Goal: Transaction & Acquisition: Purchase product/service

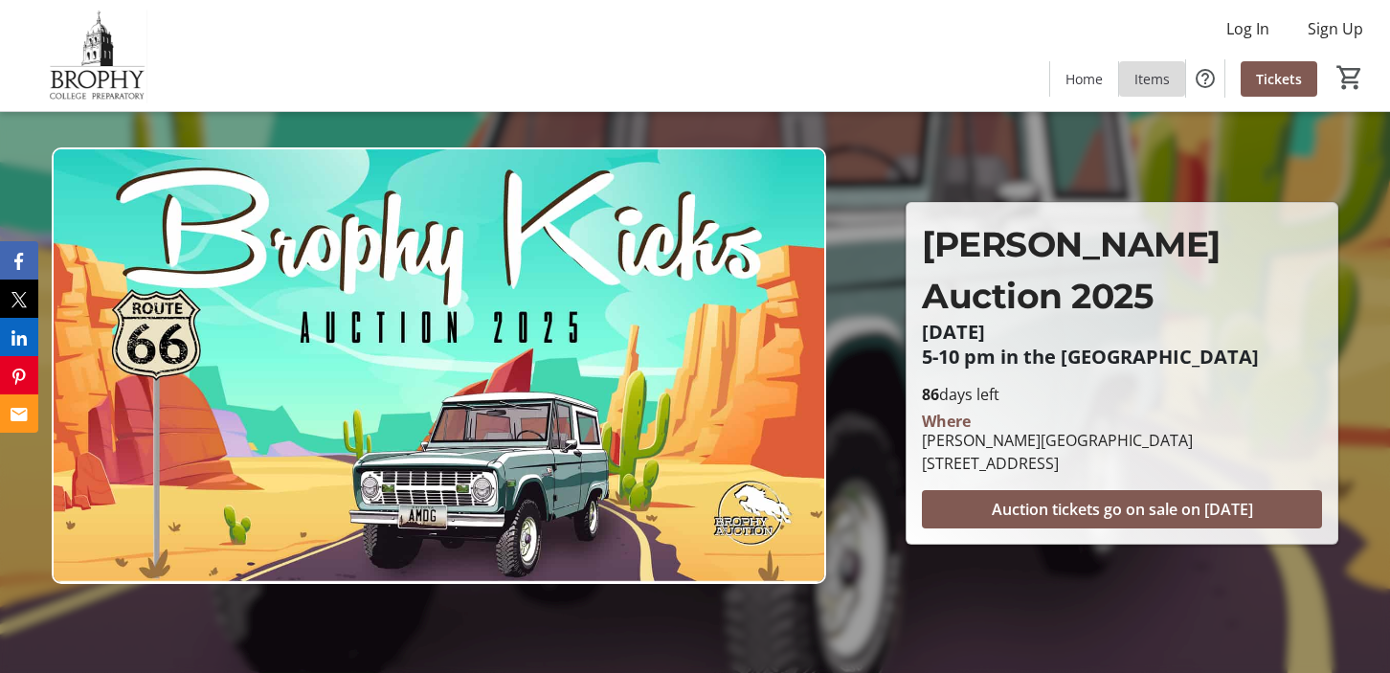
click at [1146, 85] on span "Items" at bounding box center [1152, 79] width 35 height 20
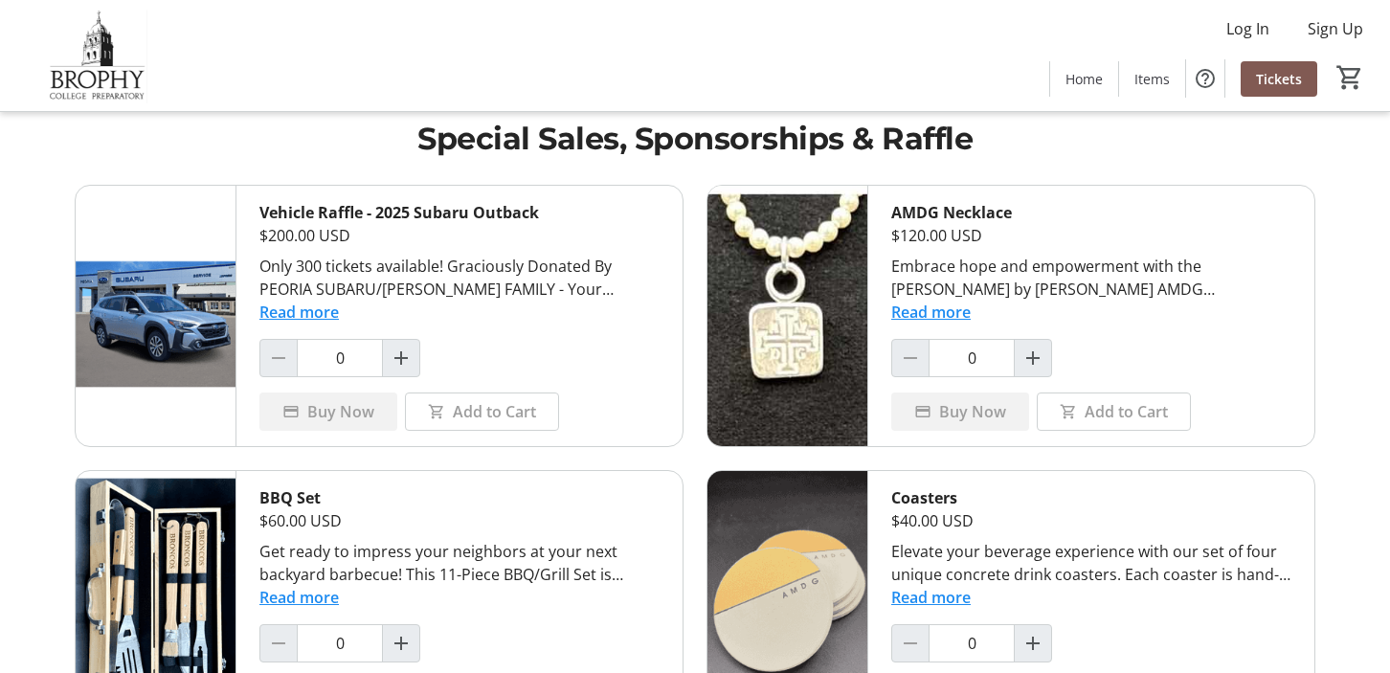
scroll to position [34, 0]
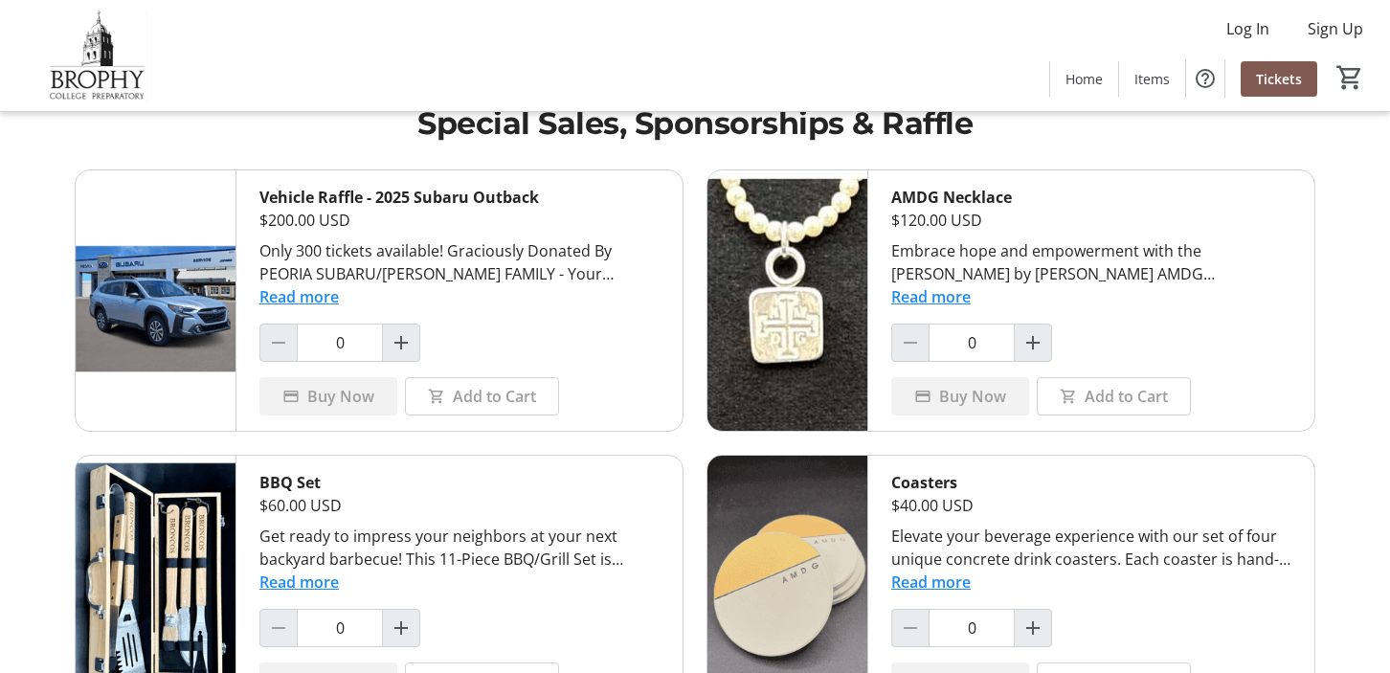
click at [952, 293] on button "Read more" at bounding box center [931, 296] width 79 height 23
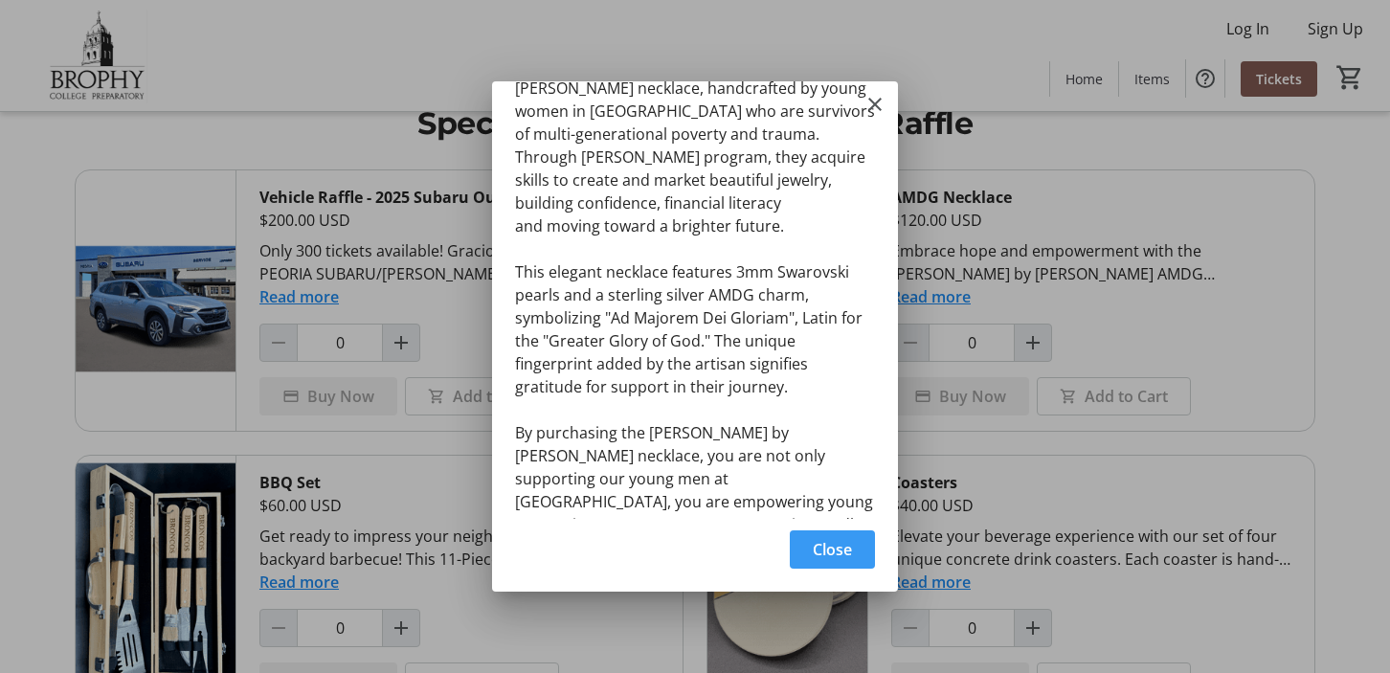
scroll to position [79, 0]
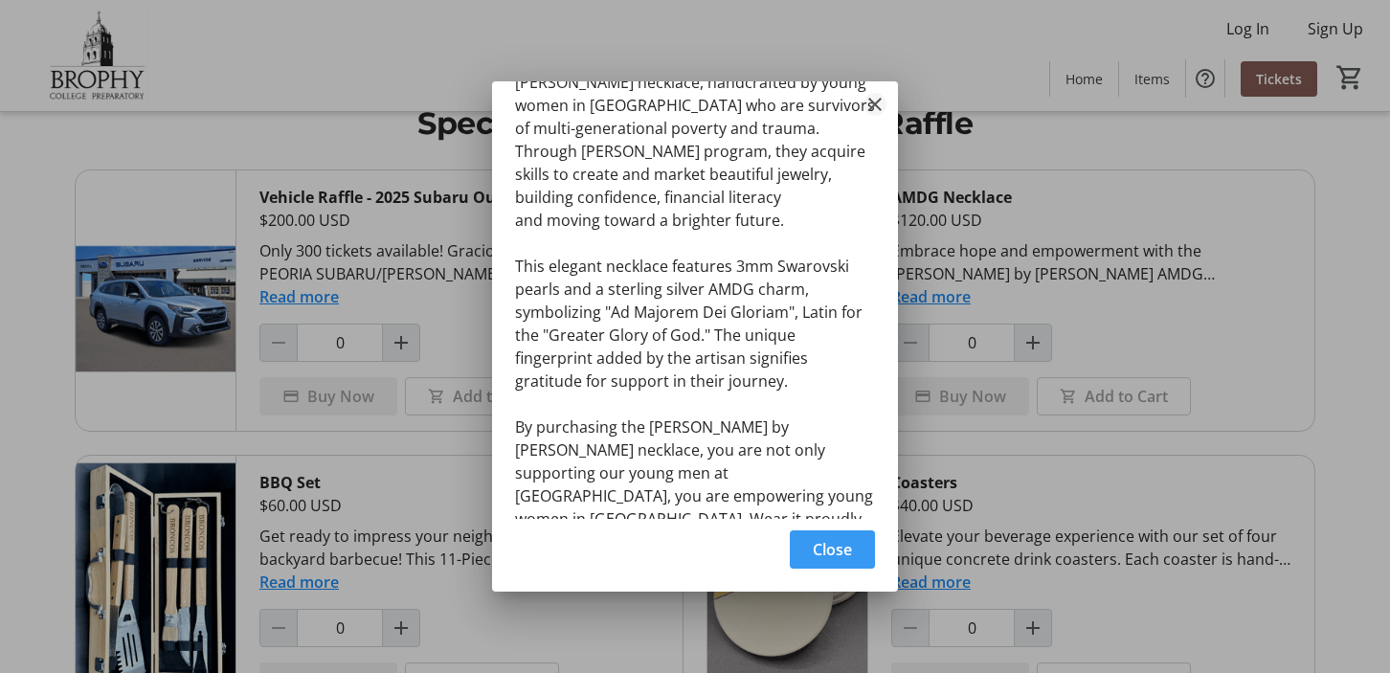
click at [873, 104] on mat-icon "Close" at bounding box center [875, 104] width 23 height 23
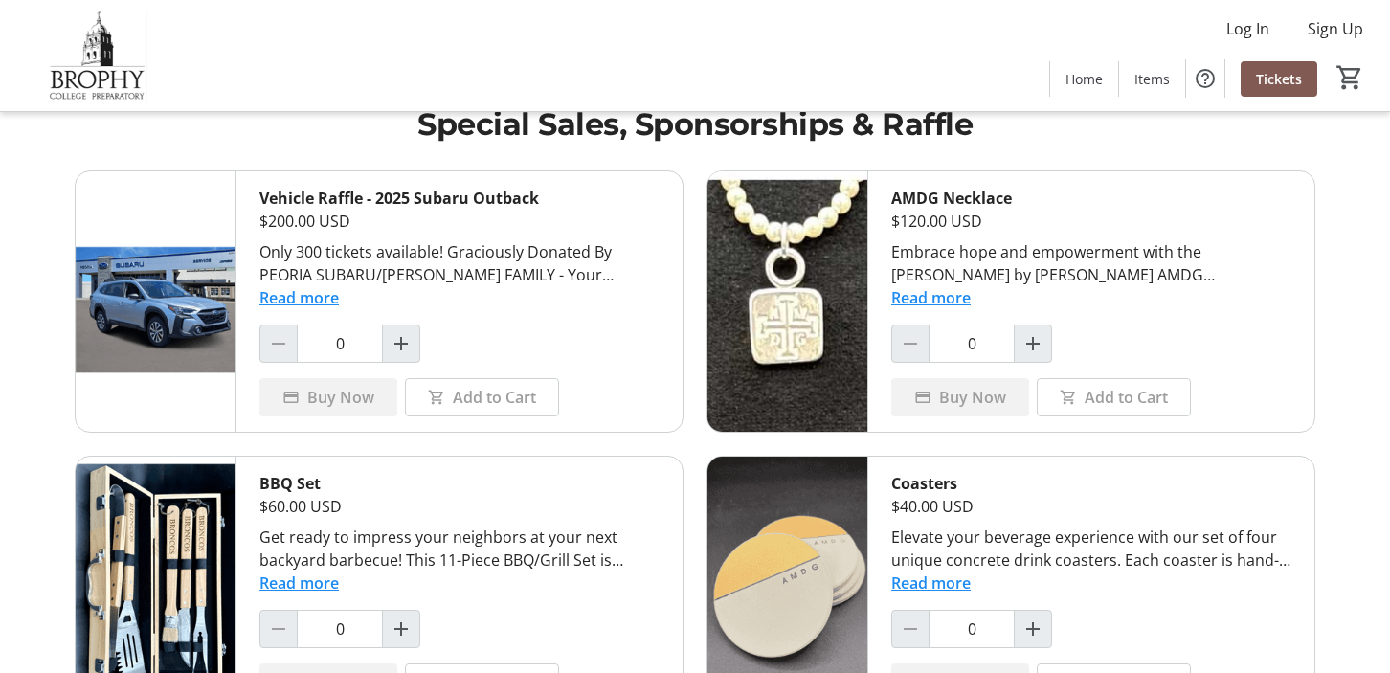
scroll to position [0, 0]
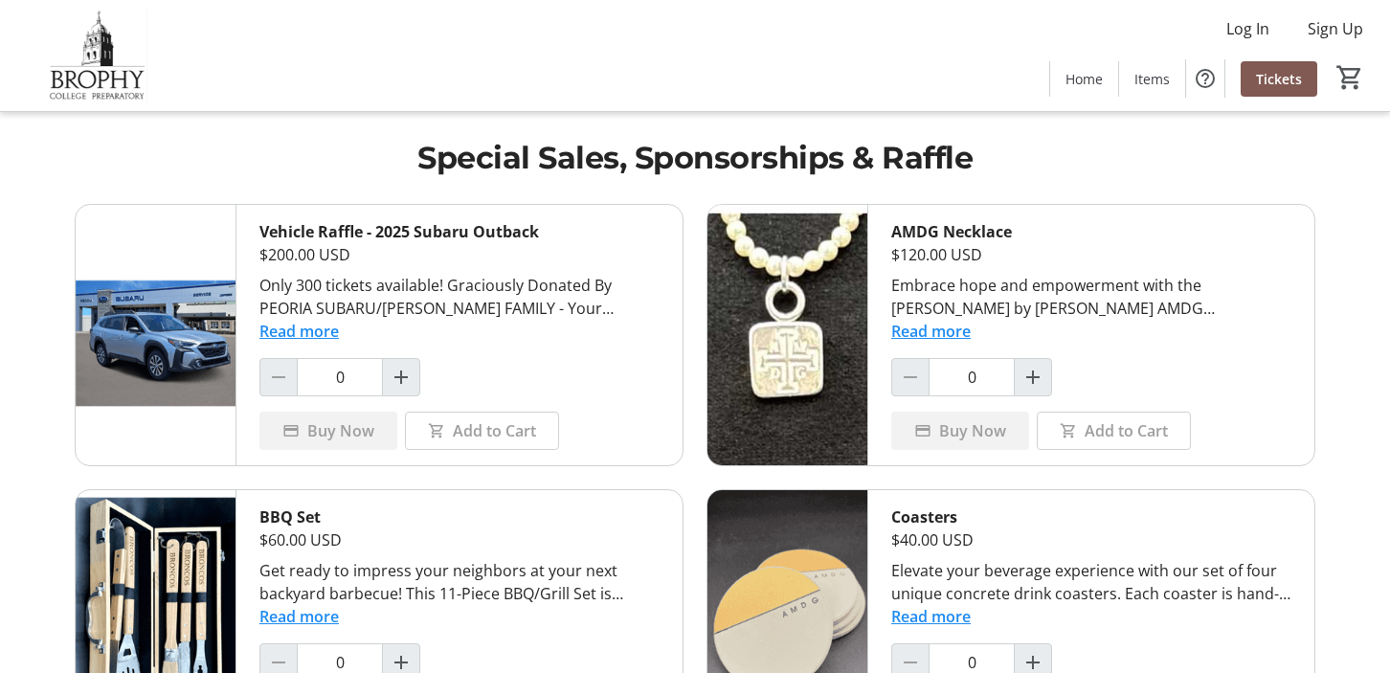
click at [327, 331] on button "Read more" at bounding box center [299, 331] width 79 height 23
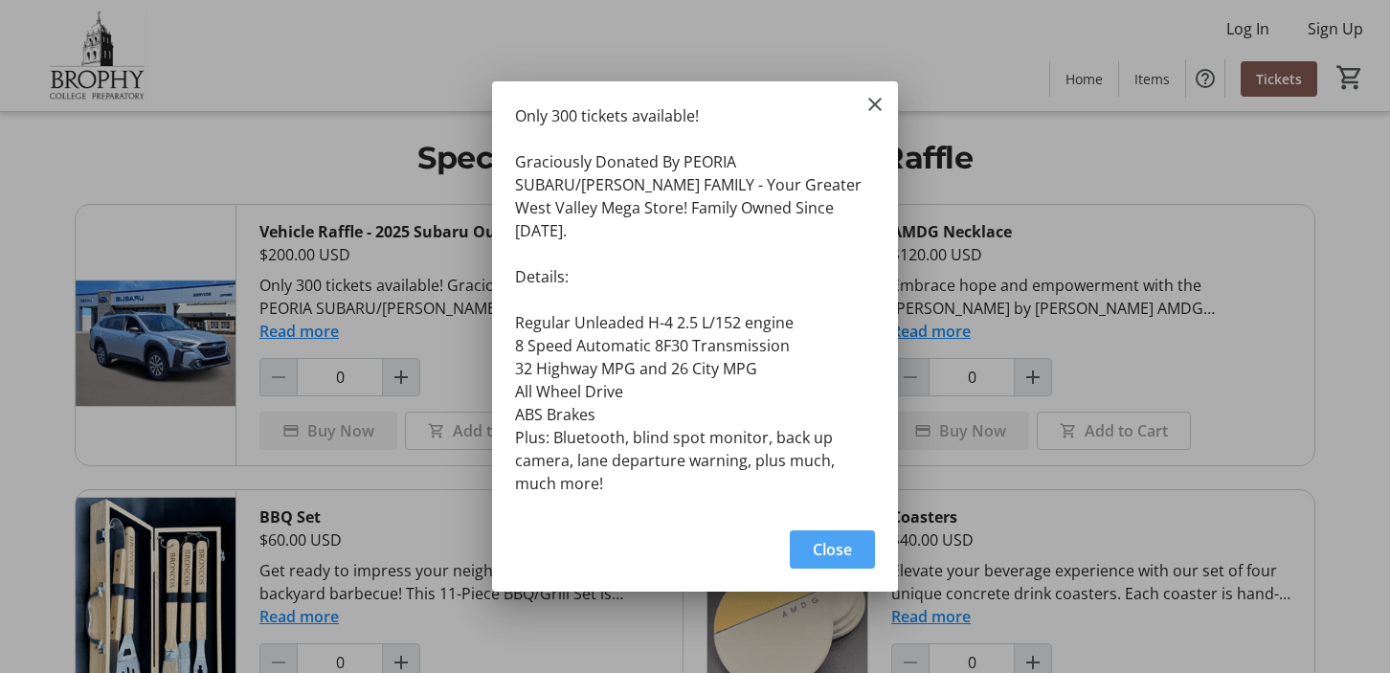
click at [811, 547] on span "button" at bounding box center [832, 550] width 85 height 46
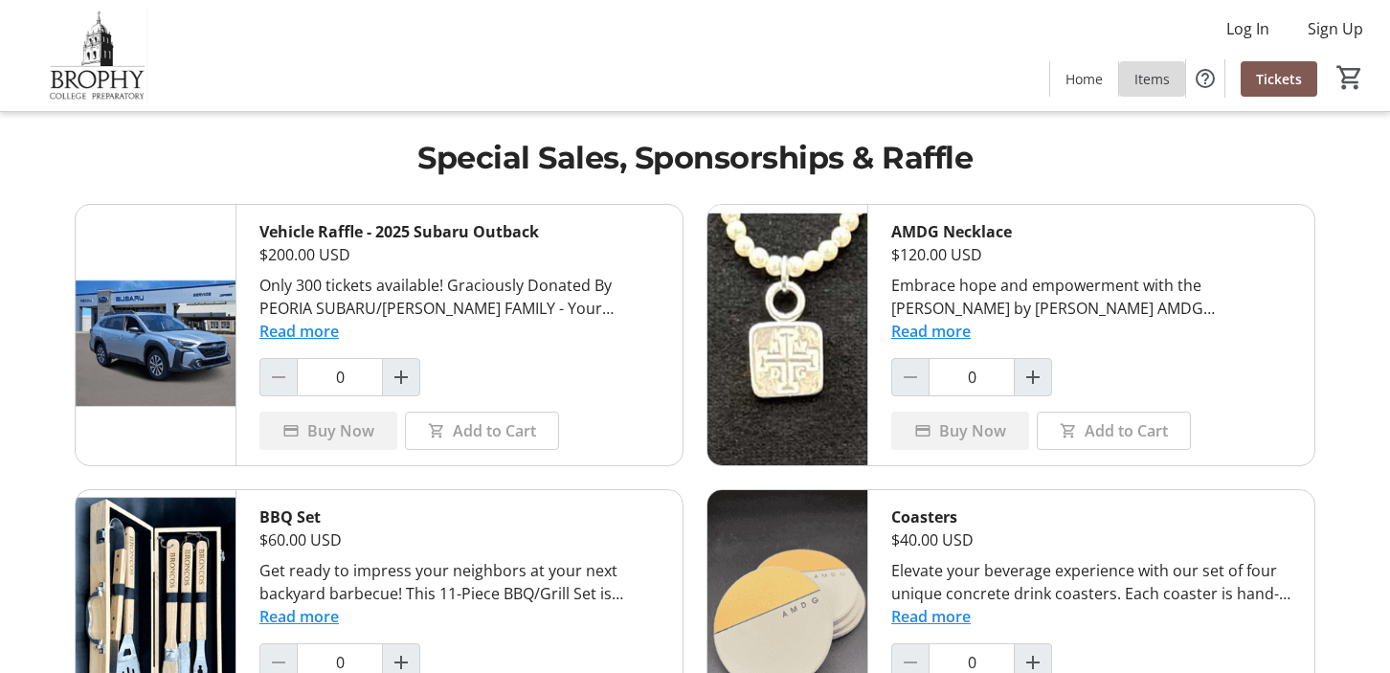
click at [1165, 83] on span "Items" at bounding box center [1152, 79] width 35 height 20
click at [1088, 79] on span "Home" at bounding box center [1084, 79] width 37 height 20
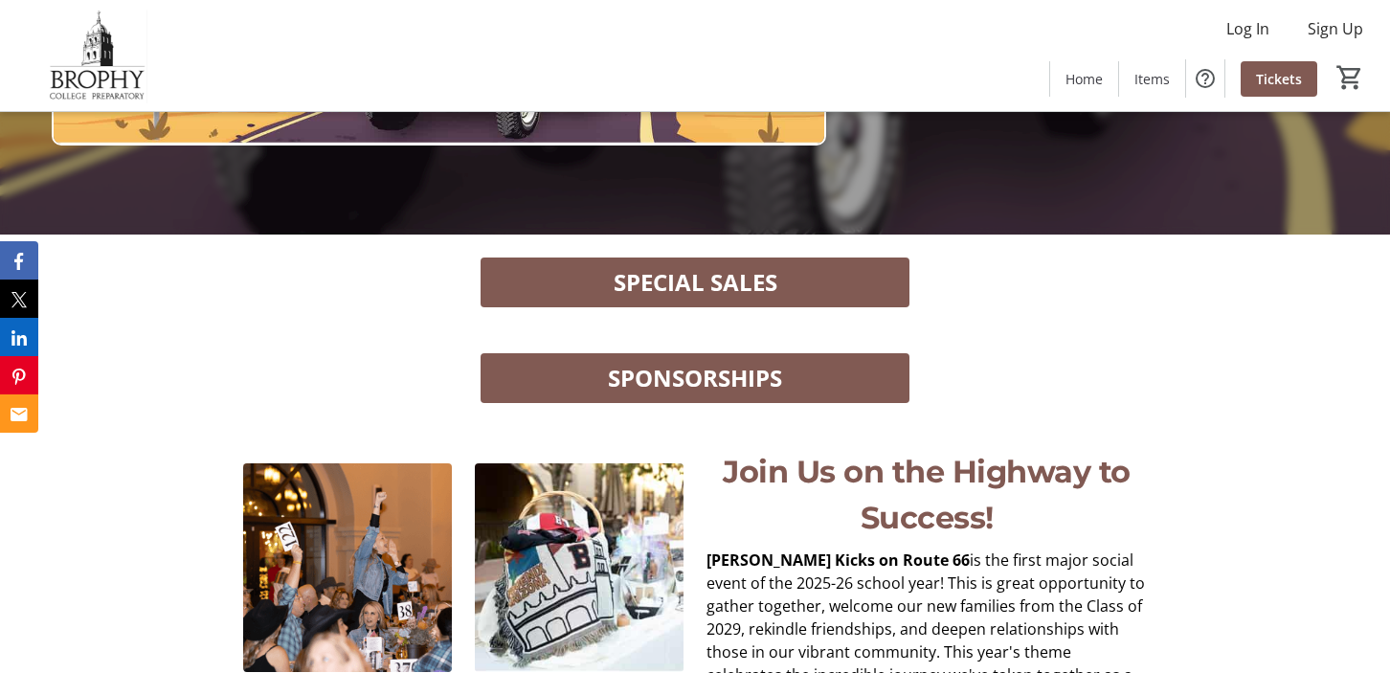
scroll to position [429, 0]
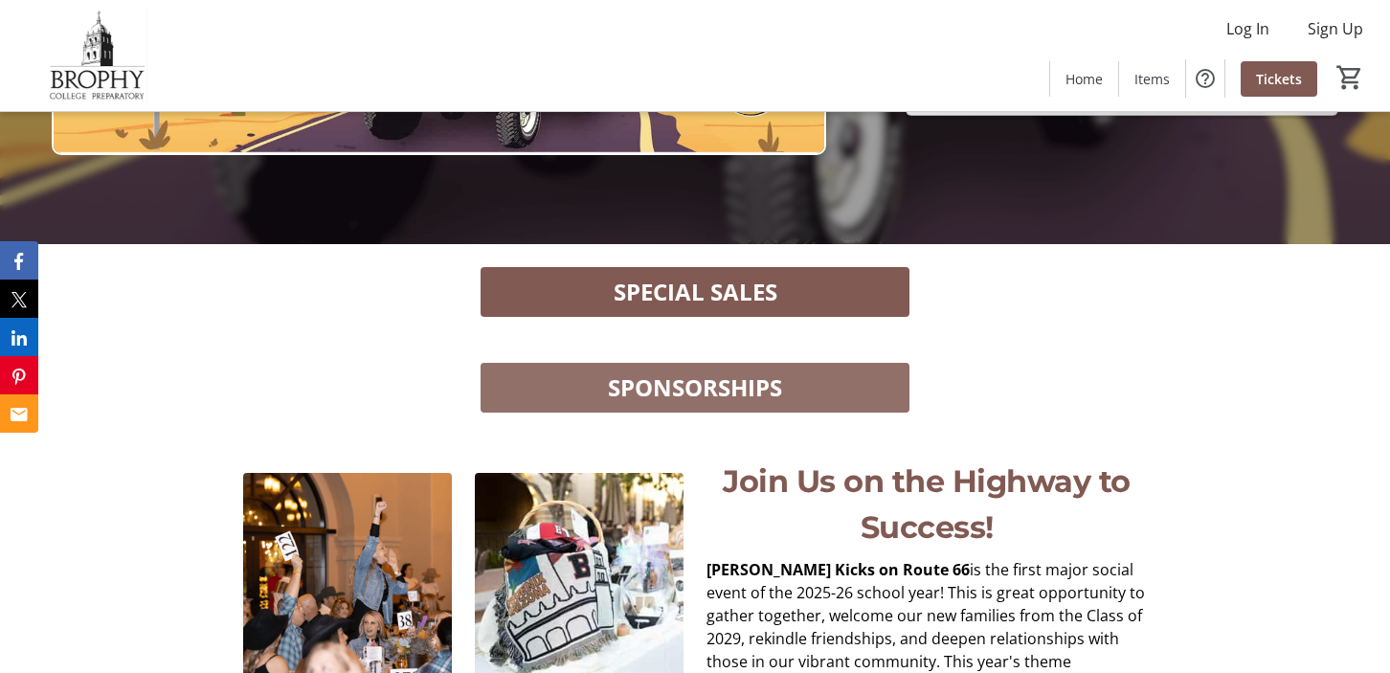
click at [785, 386] on span at bounding box center [695, 388] width 429 height 46
